Goal: Task Accomplishment & Management: Manage account settings

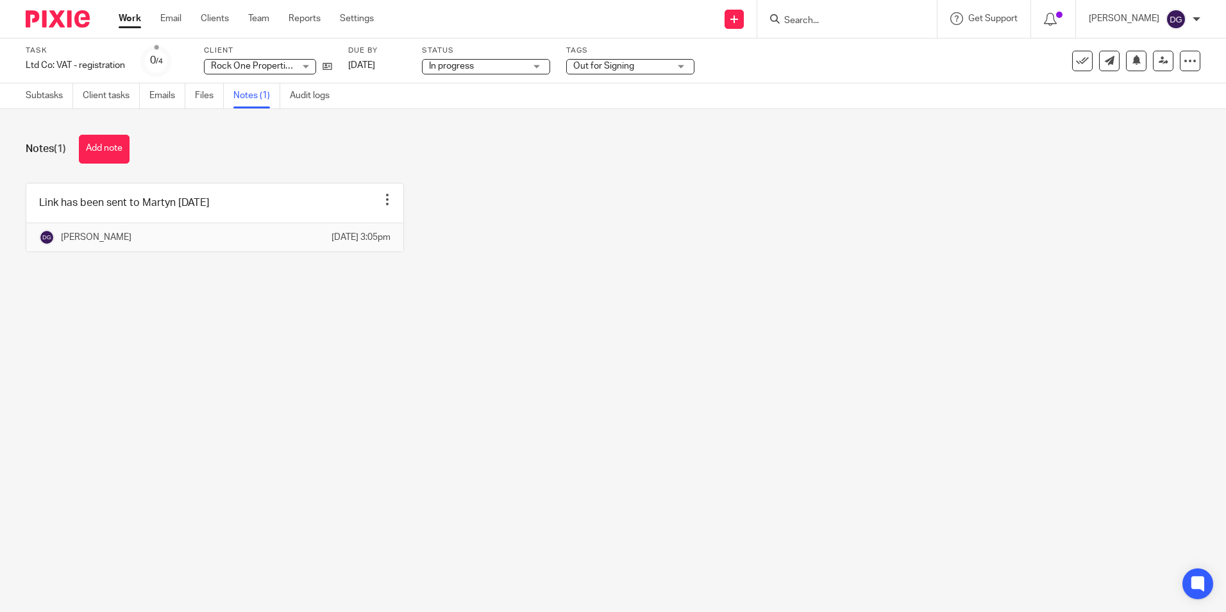
click at [126, 23] on link "Work" at bounding box center [130, 18] width 22 height 13
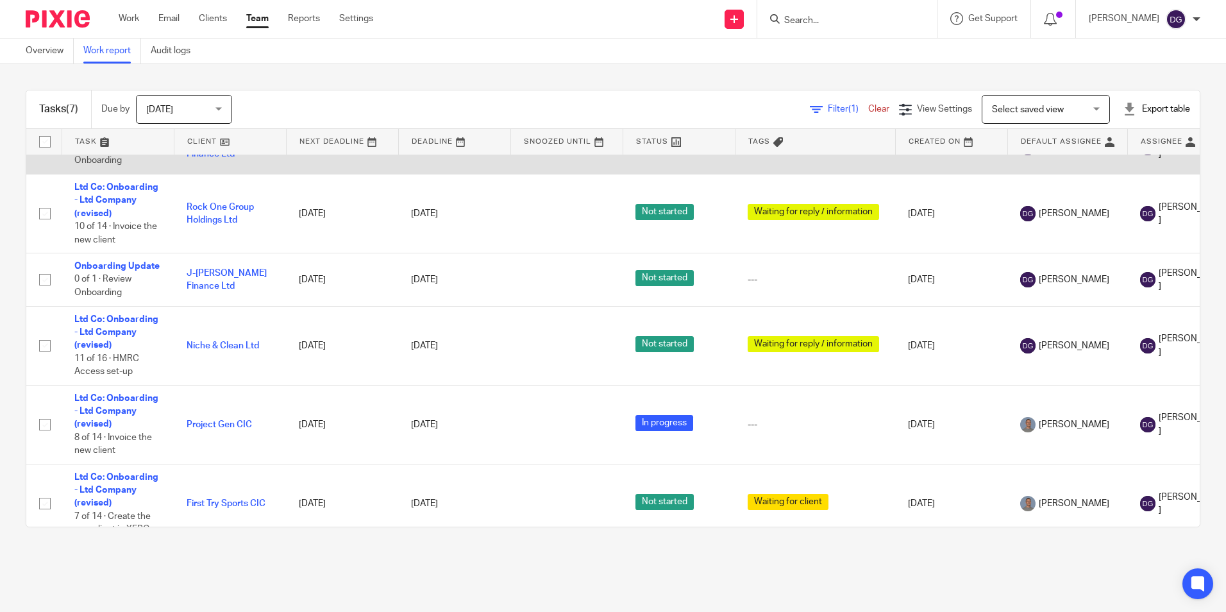
scroll to position [128, 0]
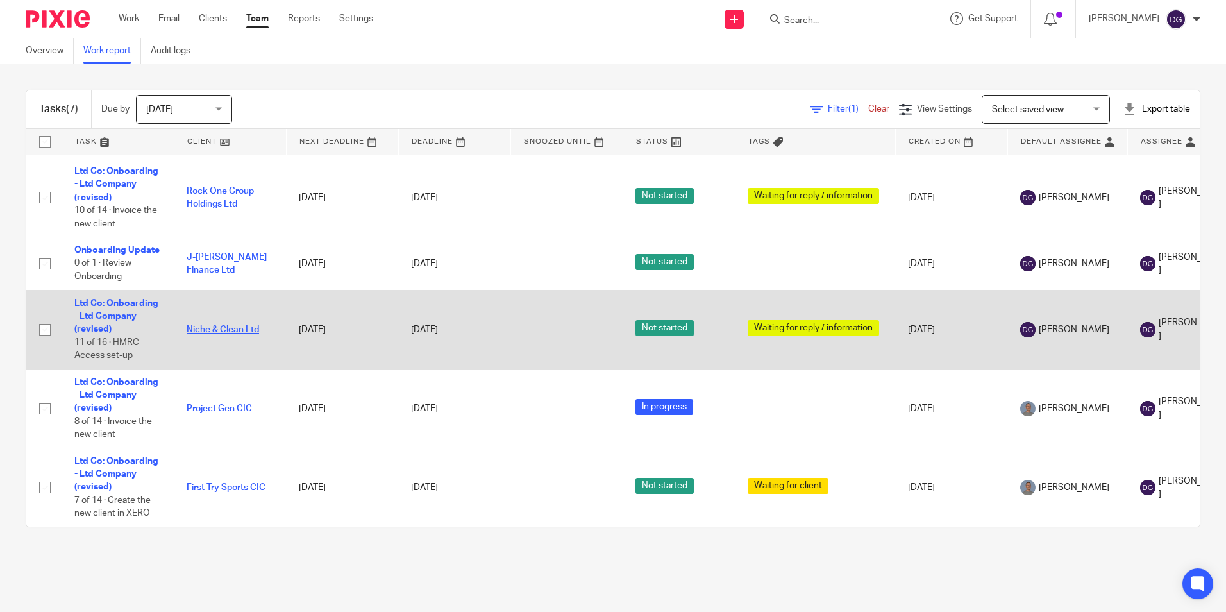
click at [222, 332] on link "Niche & Clean Ltd" at bounding box center [223, 329] width 72 height 9
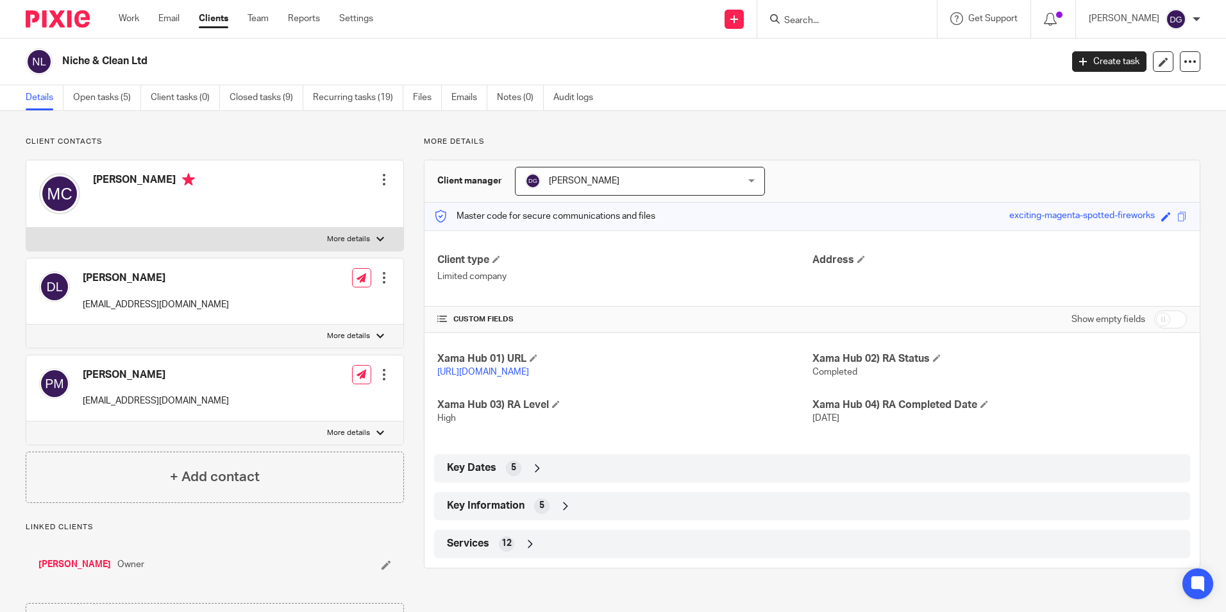
click at [94, 84] on div "Niche & Clean Ltd Create task Update from Companies House Export data Merge Arc…" at bounding box center [613, 61] width 1226 height 47
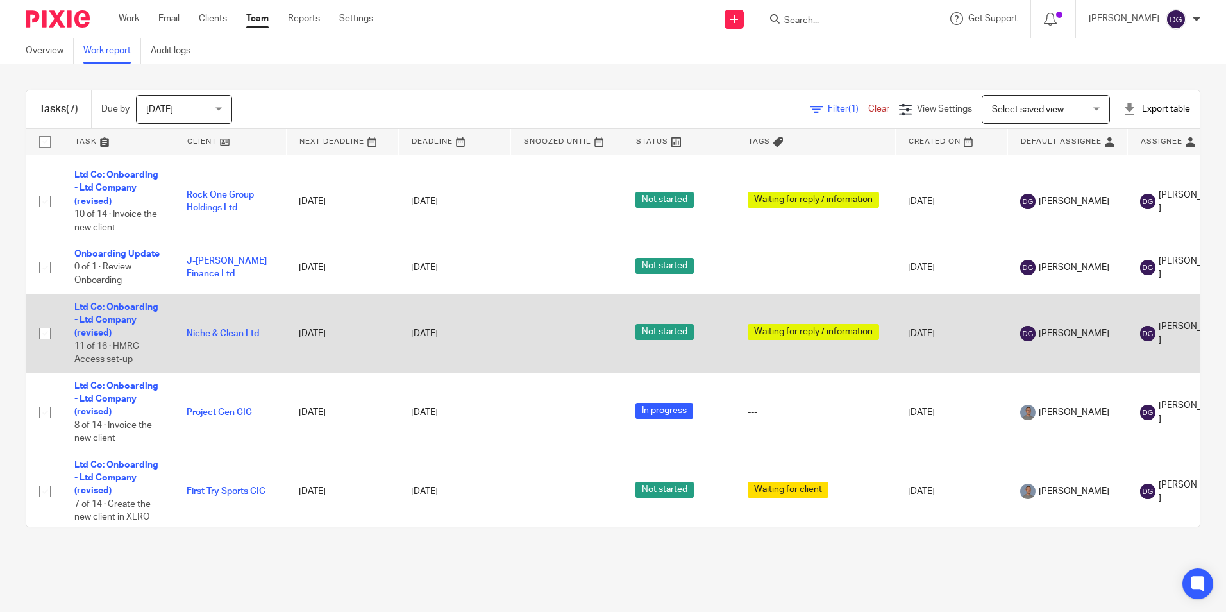
scroll to position [128, 0]
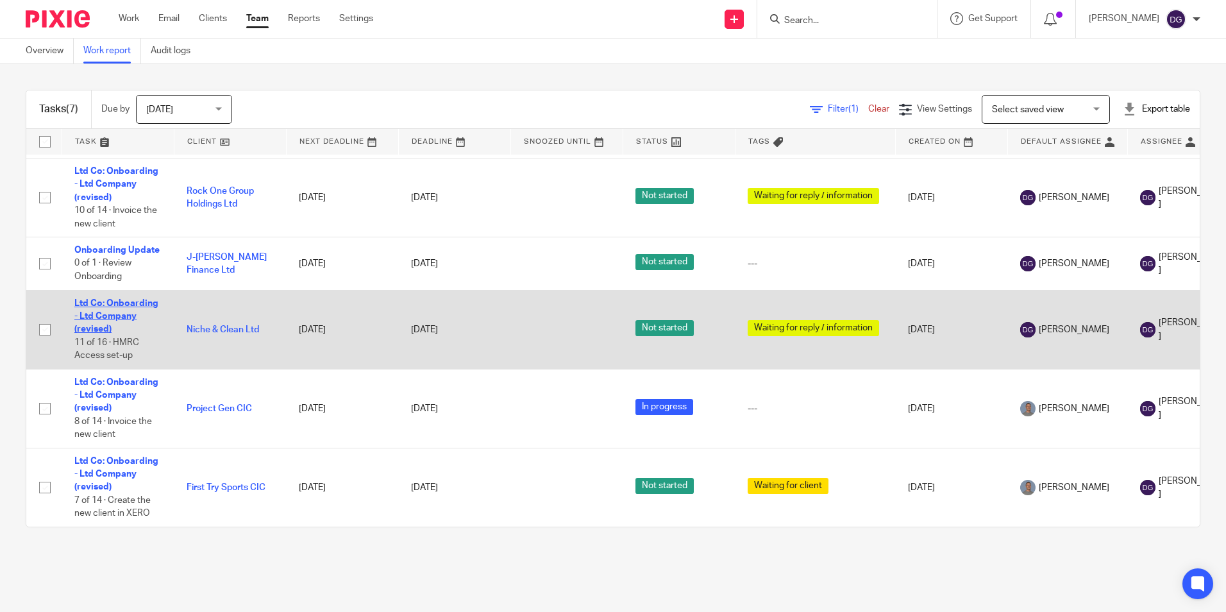
click at [112, 314] on link "Ltd Co: Onboarding - Ltd Company (revised)" at bounding box center [116, 316] width 84 height 35
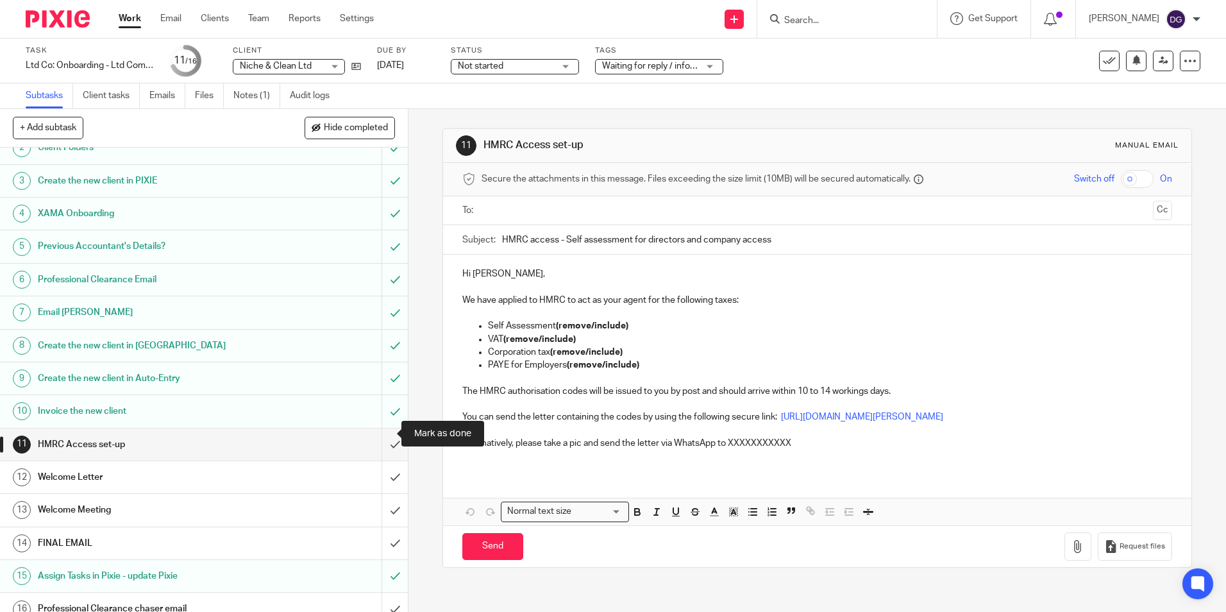
scroll to position [63, 0]
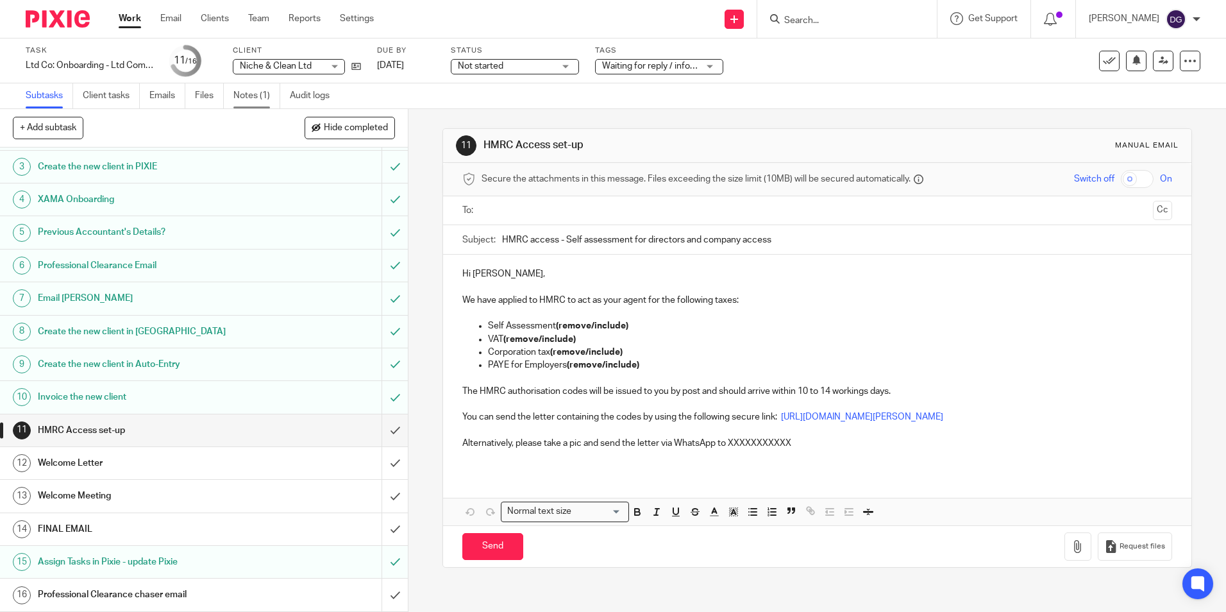
click at [240, 106] on link "Notes (1)" at bounding box center [256, 95] width 47 height 25
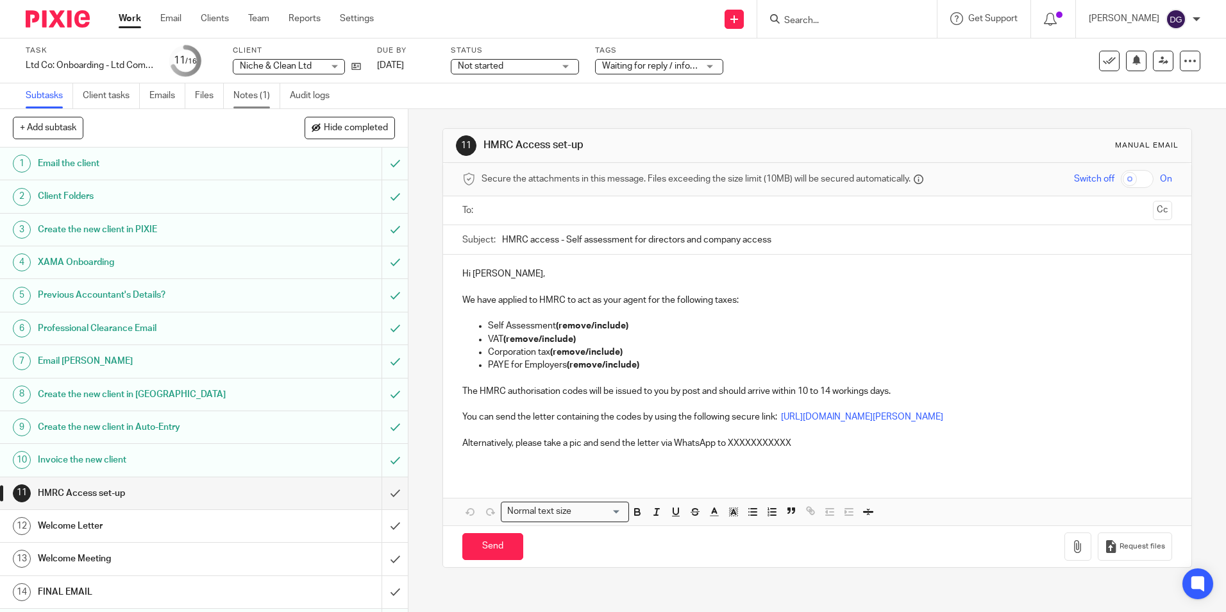
click at [267, 98] on link "Notes (1)" at bounding box center [256, 95] width 47 height 25
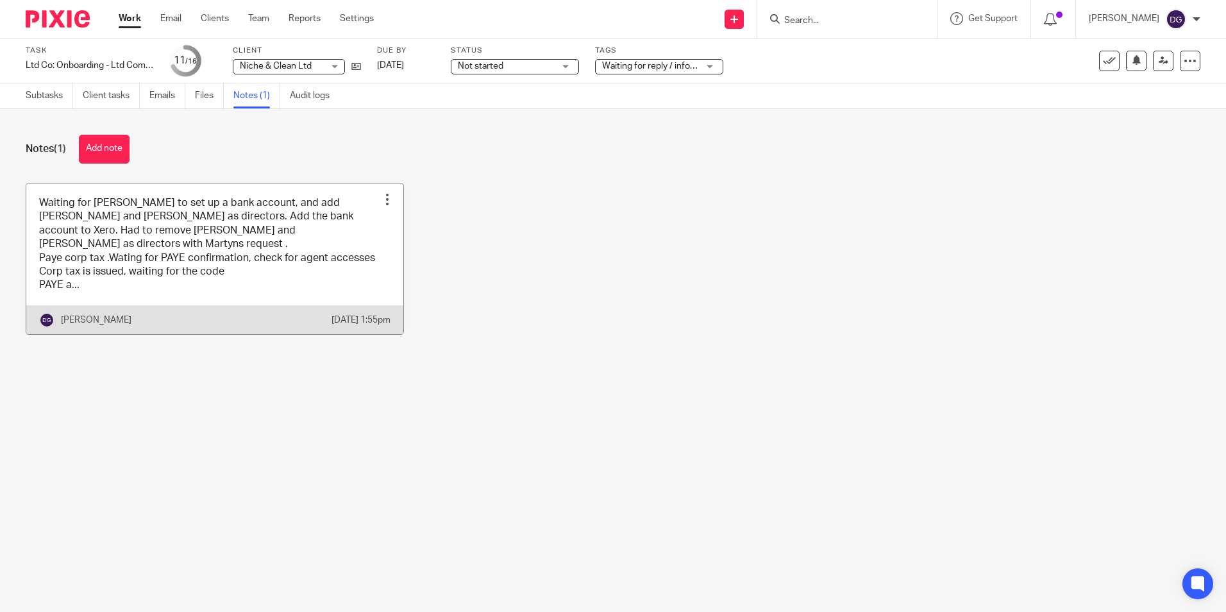
click at [235, 231] on link at bounding box center [214, 258] width 377 height 151
drag, startPoint x: 6, startPoint y: 3, endPoint x: 8, endPoint y: 144, distance: 141.7
click at [8, 144] on div "Notes (1) Add note Waiting for Martyn to set up a bank account, and add Danny a…" at bounding box center [613, 244] width 1226 height 271
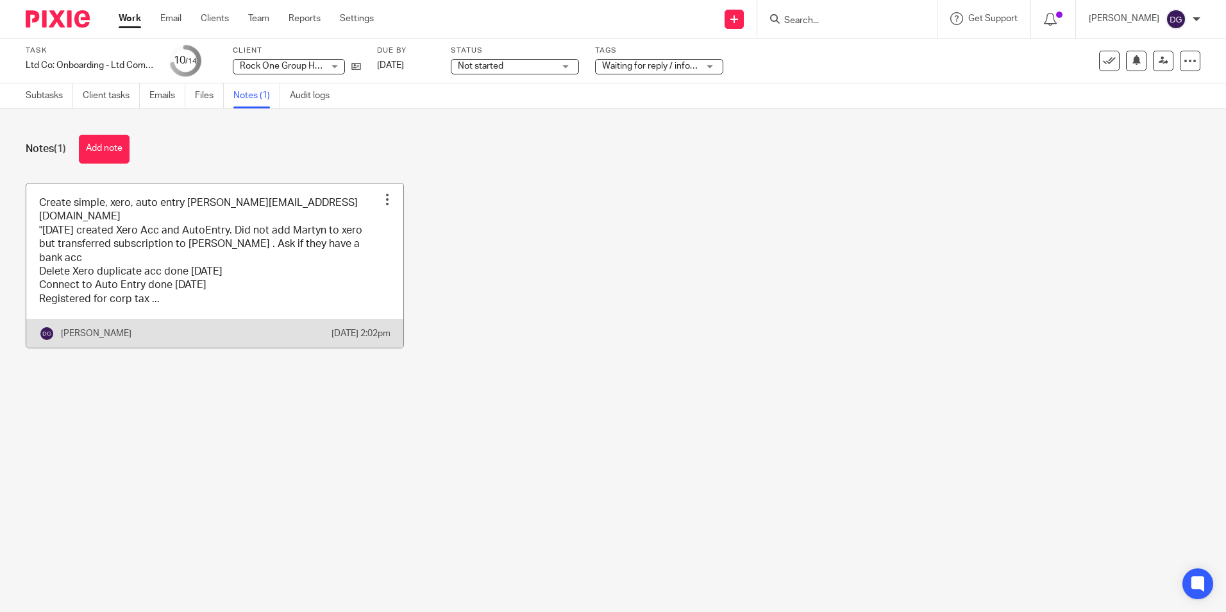
click at [313, 276] on link at bounding box center [214, 265] width 377 height 165
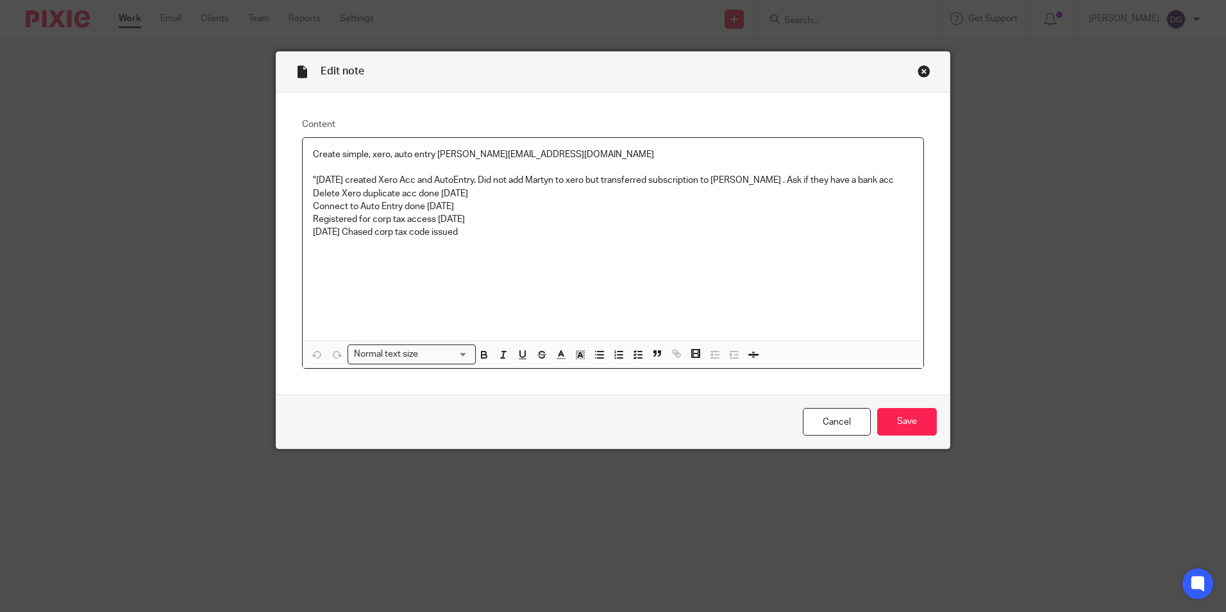
click at [923, 75] on div "Close this dialog window" at bounding box center [923, 71] width 13 height 13
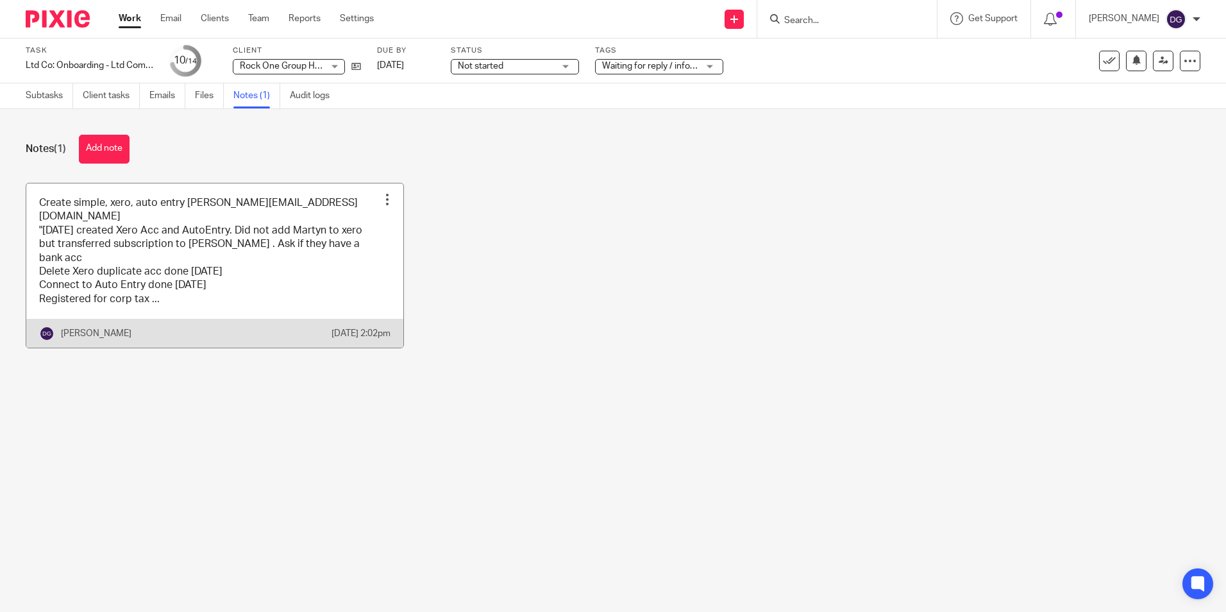
click at [287, 268] on link at bounding box center [214, 265] width 377 height 165
click at [240, 244] on link at bounding box center [214, 265] width 377 height 165
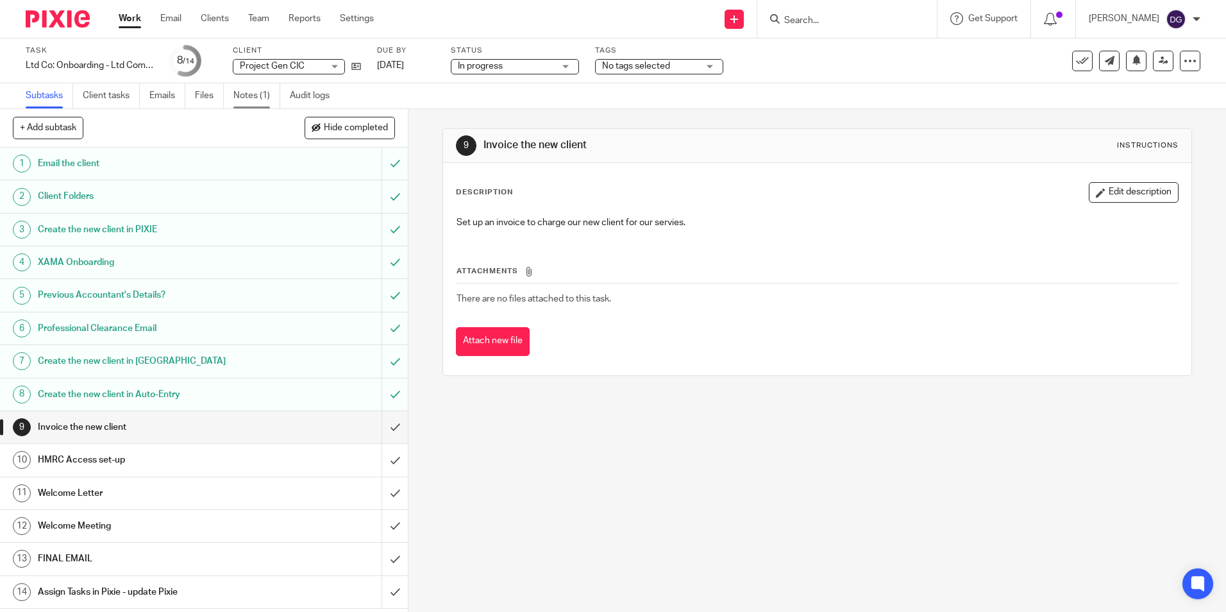
click at [255, 97] on link "Notes (1)" at bounding box center [256, 95] width 47 height 25
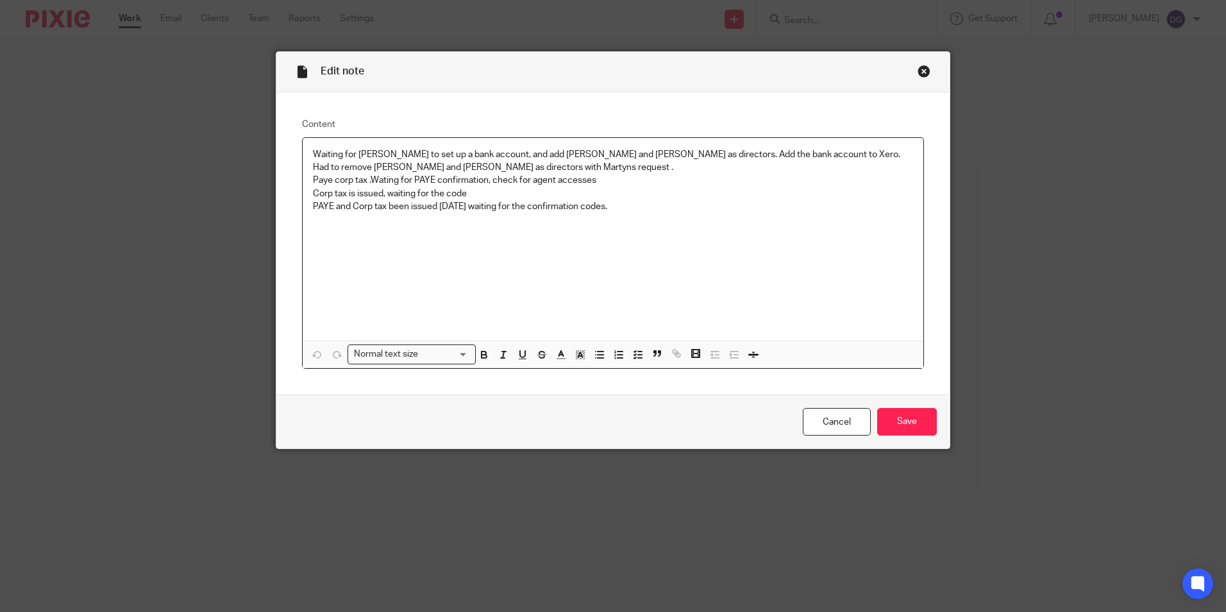
click at [620, 214] on div "Waiting for [PERSON_NAME] to set up a bank account, and add [PERSON_NAME] and […" at bounding box center [613, 239] width 621 height 203
click at [917, 435] on input "Save" at bounding box center [907, 422] width 60 height 28
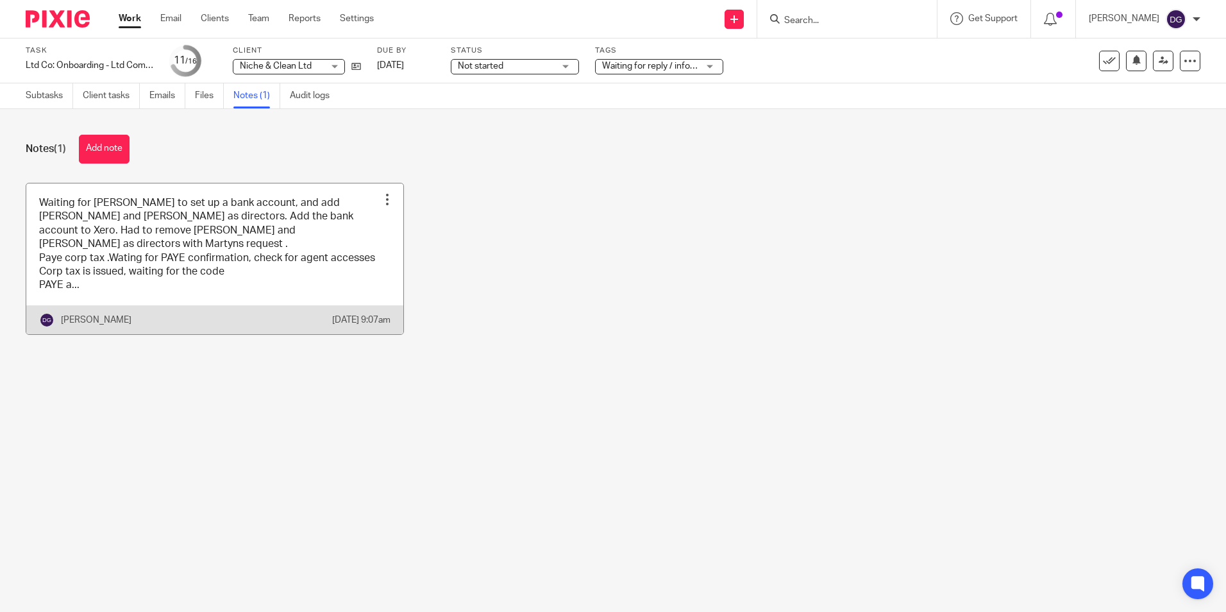
click at [231, 269] on link at bounding box center [214, 258] width 377 height 151
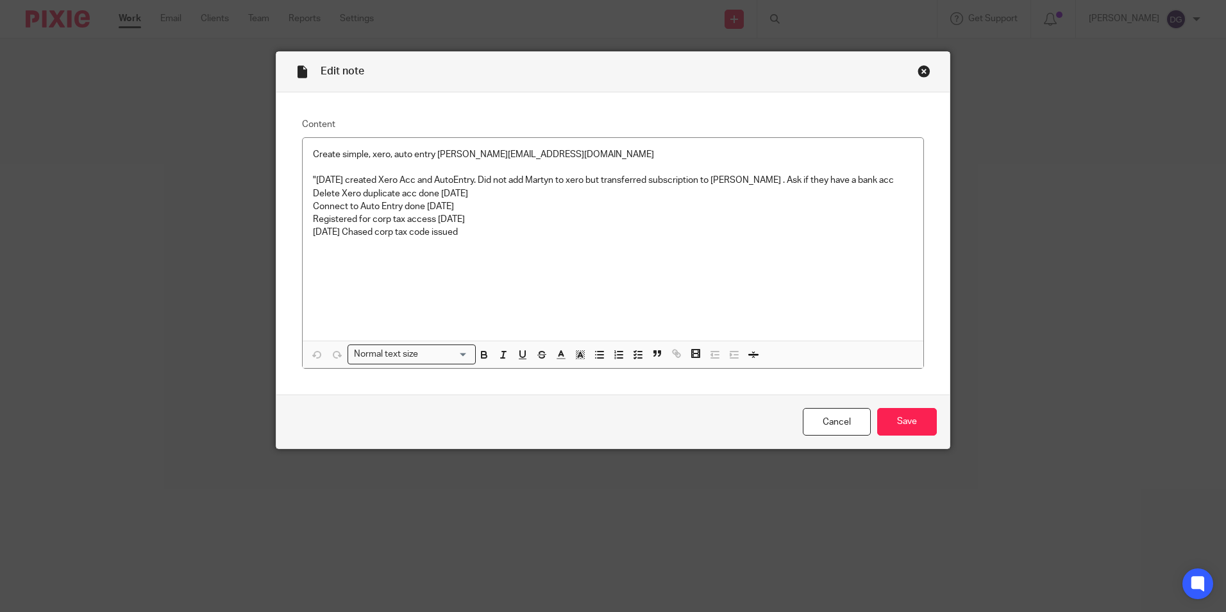
click at [919, 74] on div "Close this dialog window" at bounding box center [923, 71] width 13 height 13
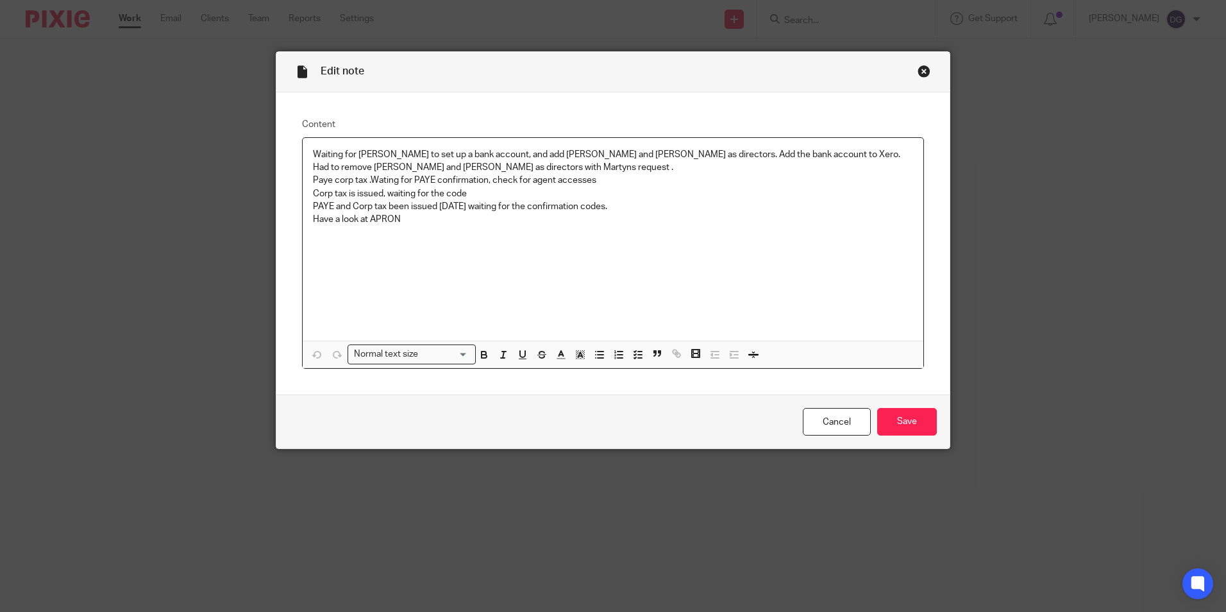
click at [472, 224] on p "Have a look at APRON" at bounding box center [613, 219] width 600 height 13
click at [919, 418] on input "Save" at bounding box center [907, 422] width 60 height 28
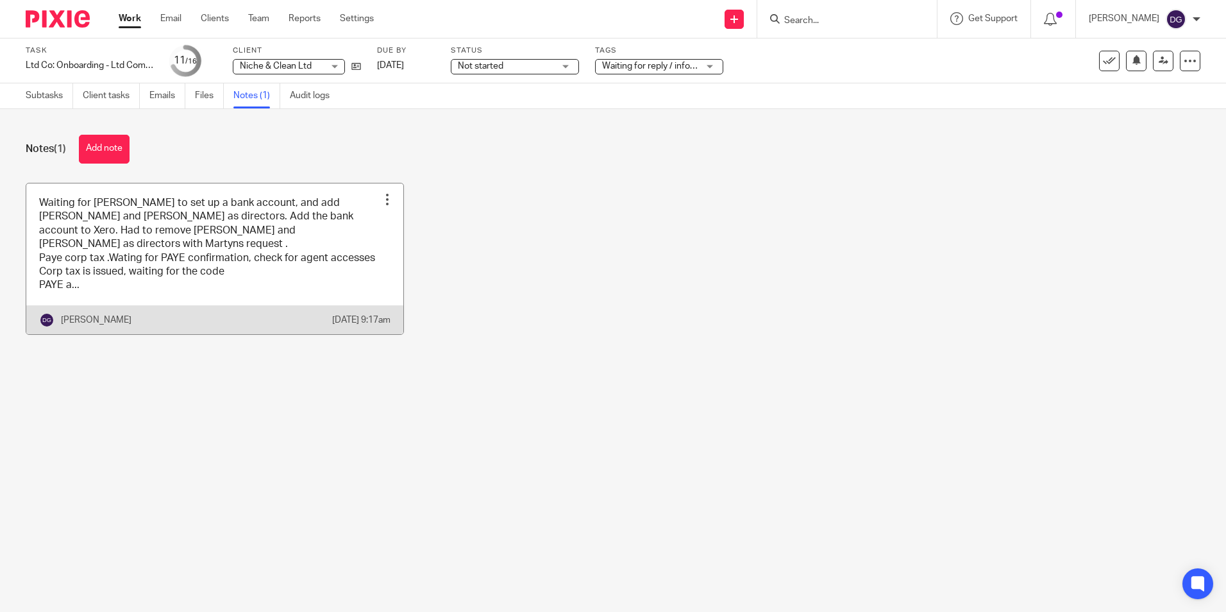
click at [271, 294] on link at bounding box center [214, 258] width 377 height 151
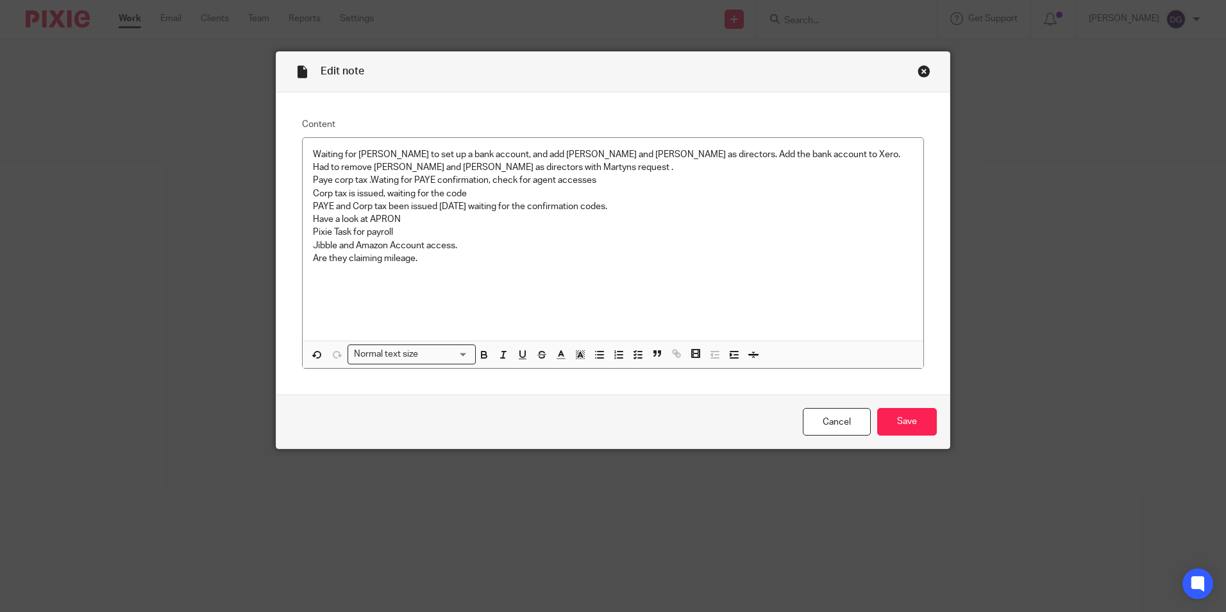
click at [1017, 125] on div "Edit note Content Waiting for Martyn to set up a bank account, and add Danny an…" at bounding box center [613, 306] width 1226 height 612
click at [1140, 265] on div "Edit note Content Waiting for Martyn to set up a bank account, and add Danny an…" at bounding box center [613, 306] width 1226 height 612
